Goal: Transaction & Acquisition: Purchase product/service

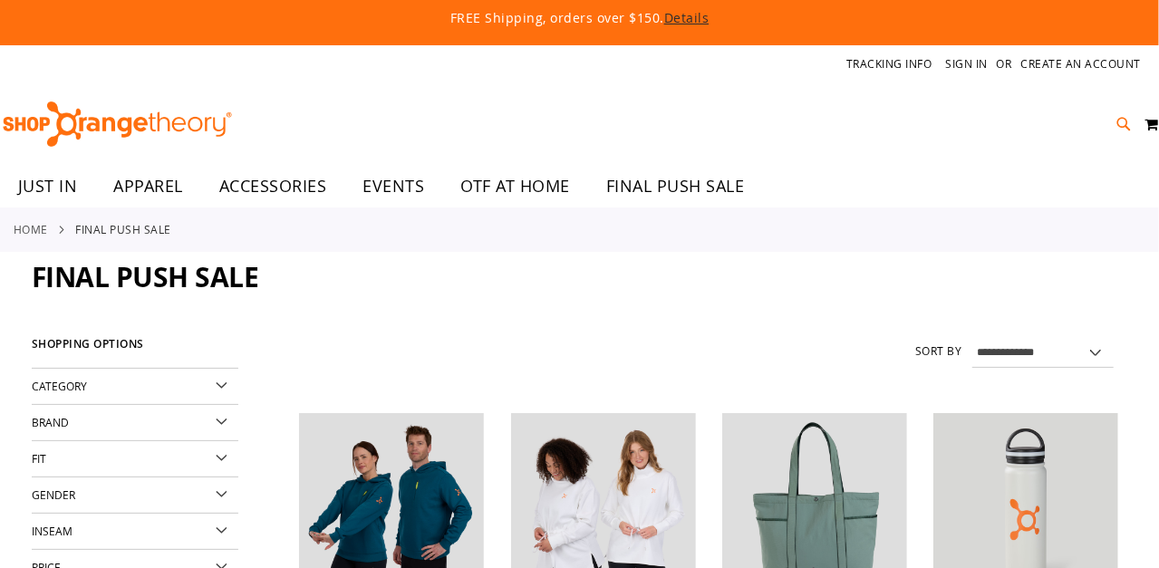
click at [1120, 118] on icon at bounding box center [1124, 124] width 15 height 21
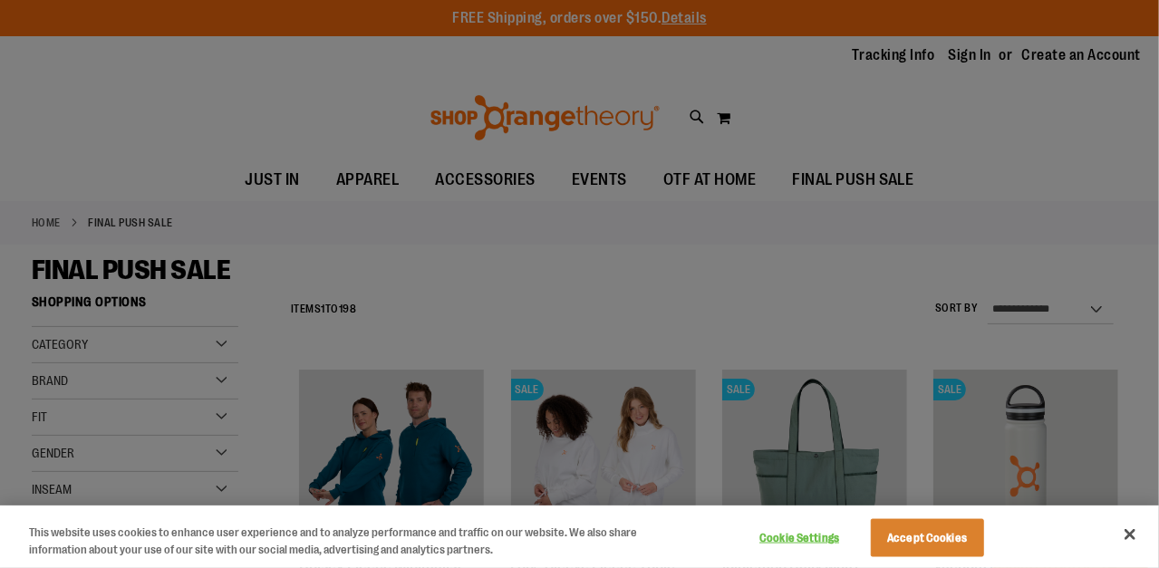
click at [1101, 222] on div at bounding box center [579, 284] width 1159 height 568
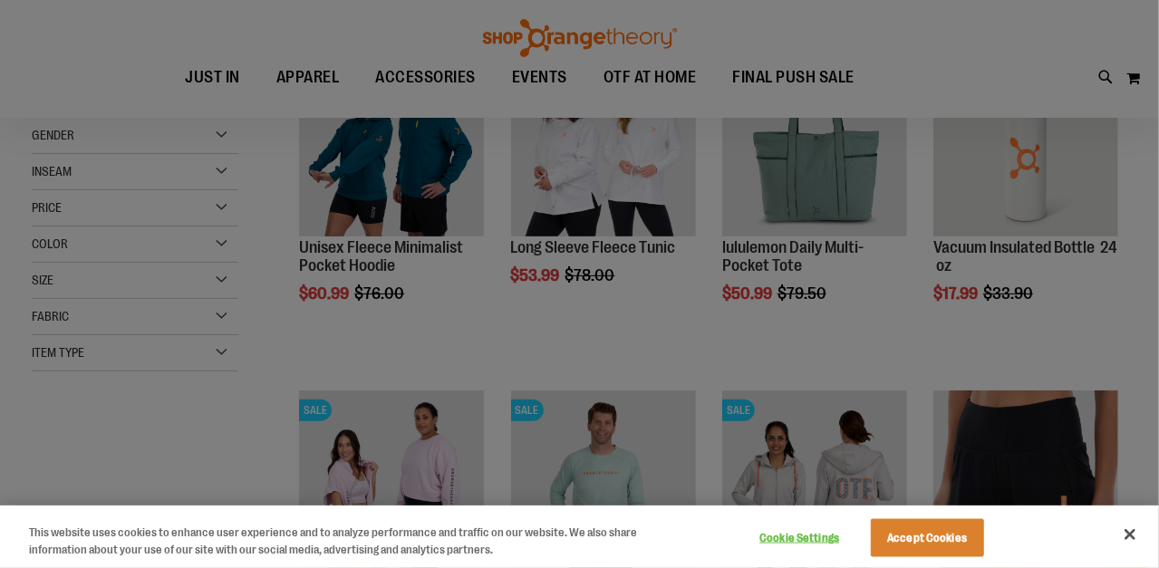
scroll to position [89, 0]
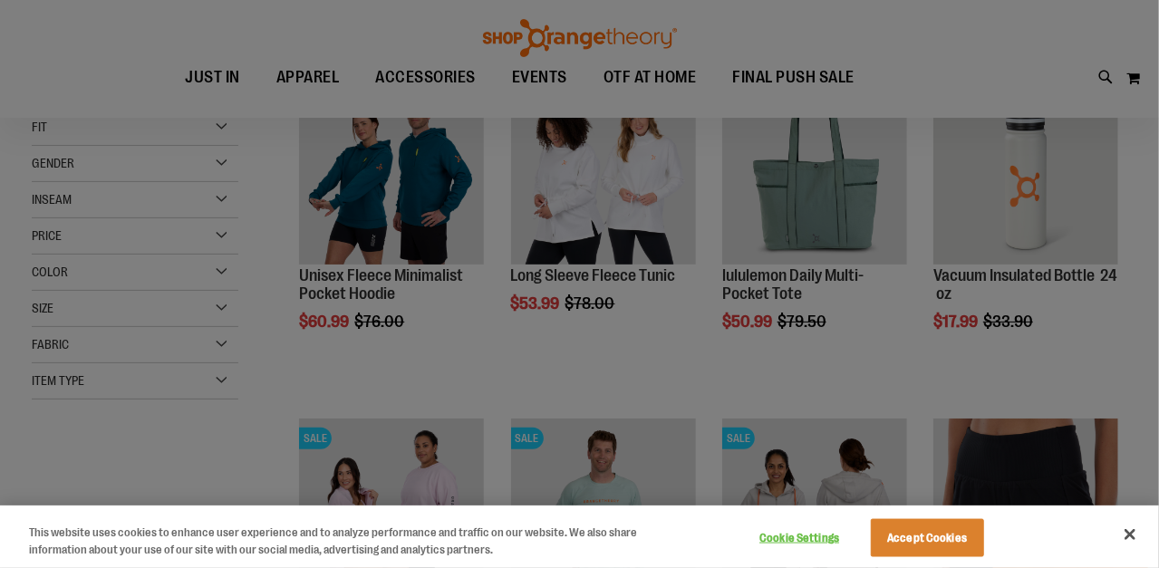
click at [1008, 213] on div at bounding box center [579, 284] width 1159 height 568
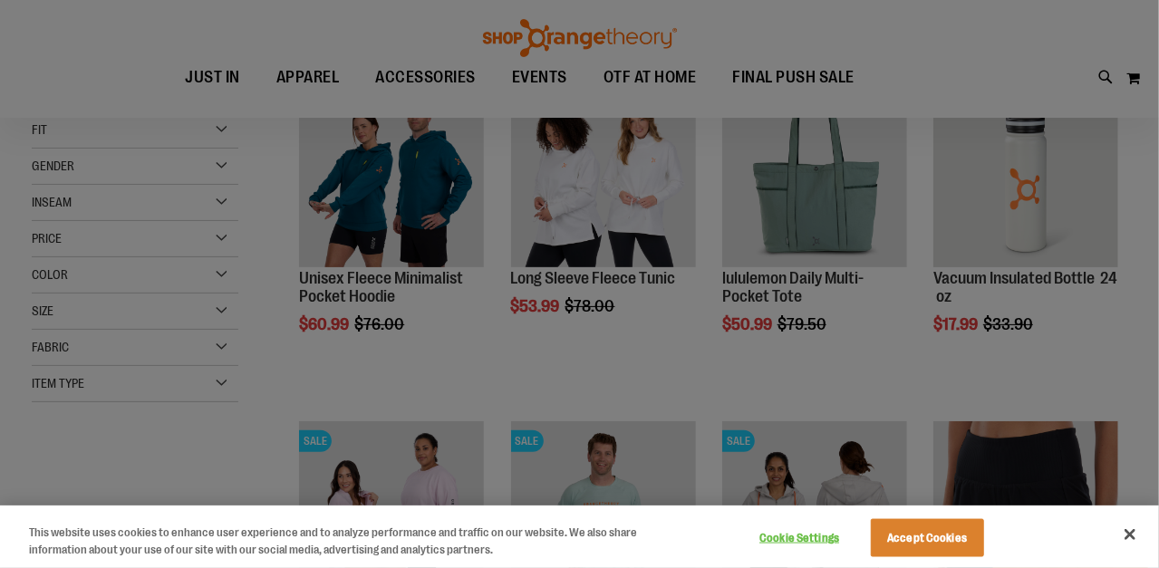
scroll to position [0, 0]
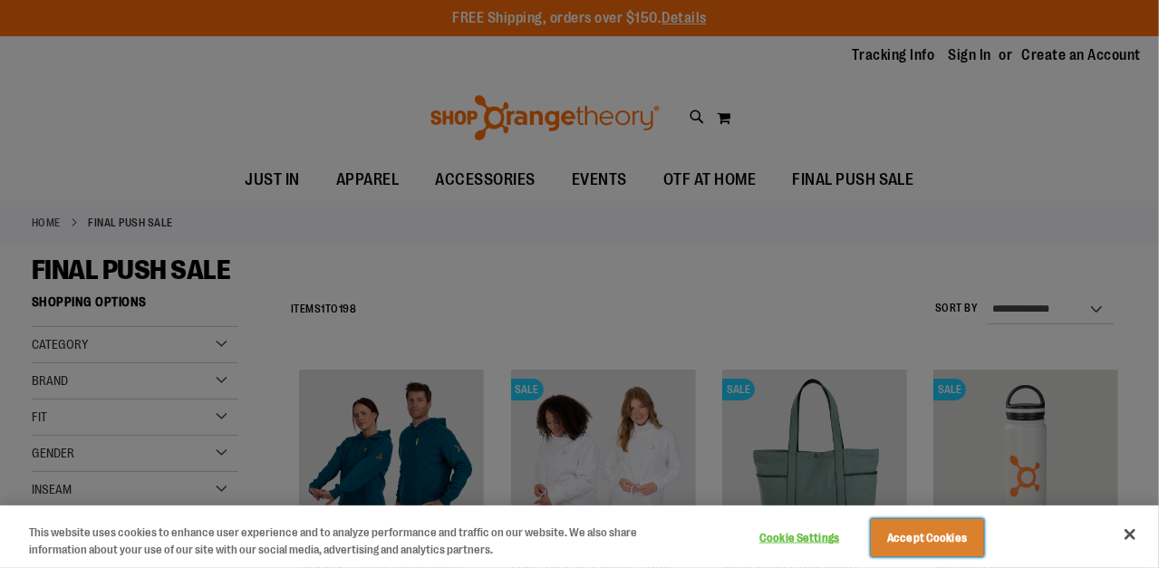
click at [981, 526] on button "Accept Cookies" at bounding box center [927, 538] width 113 height 38
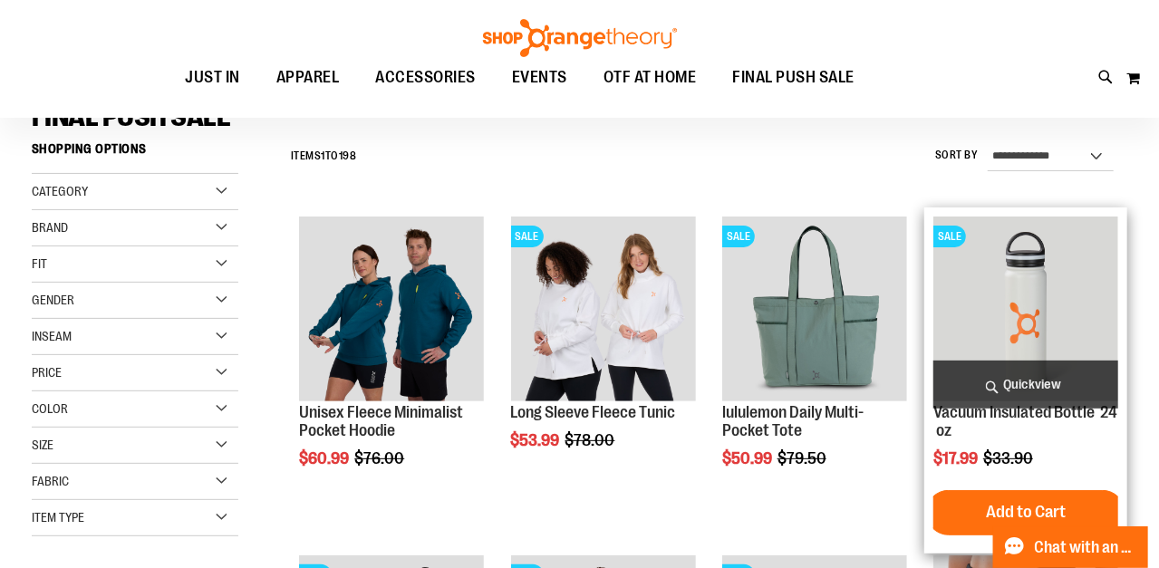
scroll to position [181, 0]
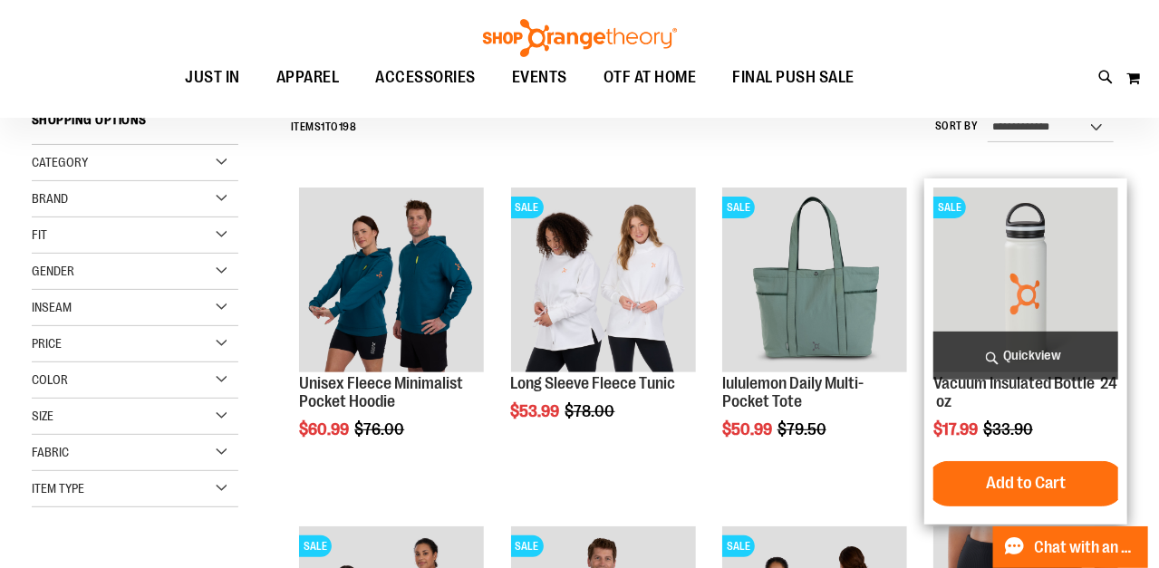
click at [1018, 309] on img "product" at bounding box center [1025, 280] width 185 height 185
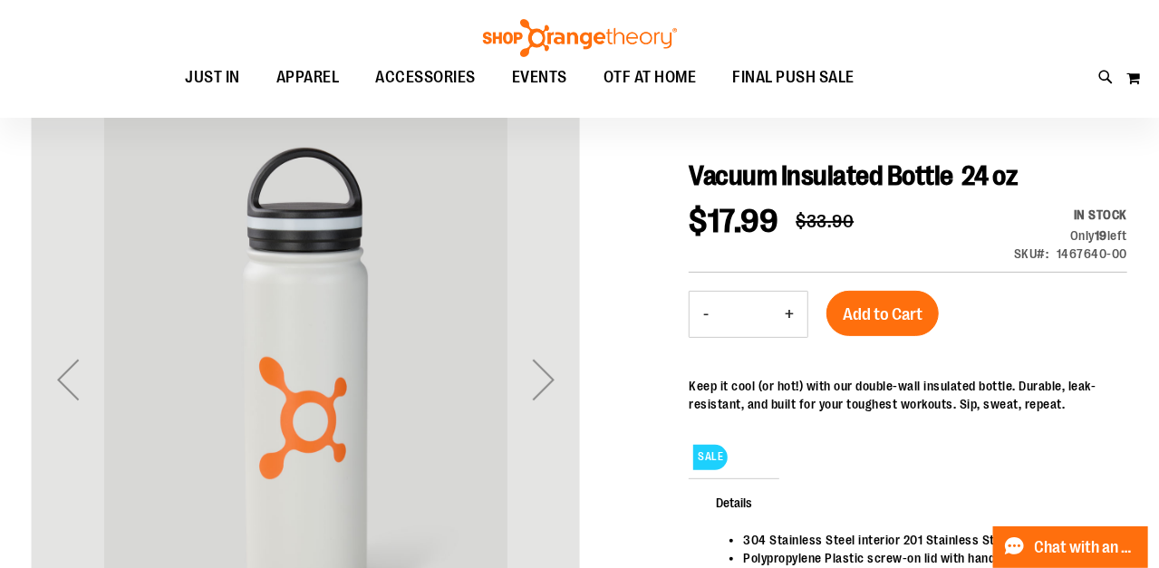
scroll to position [181, 0]
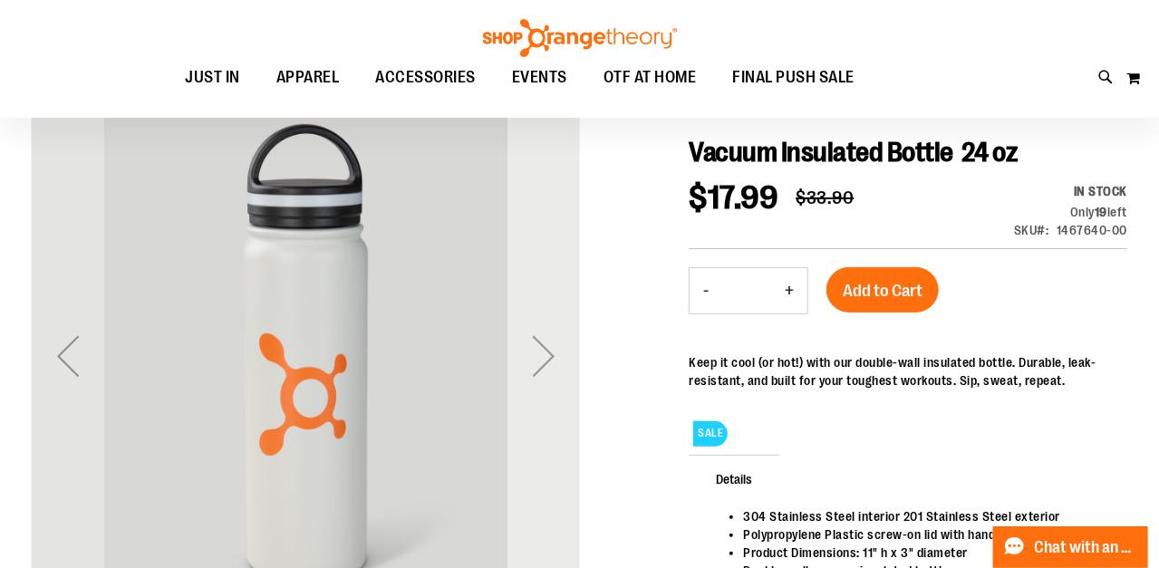
click at [548, 365] on div "Next" at bounding box center [543, 356] width 72 height 72
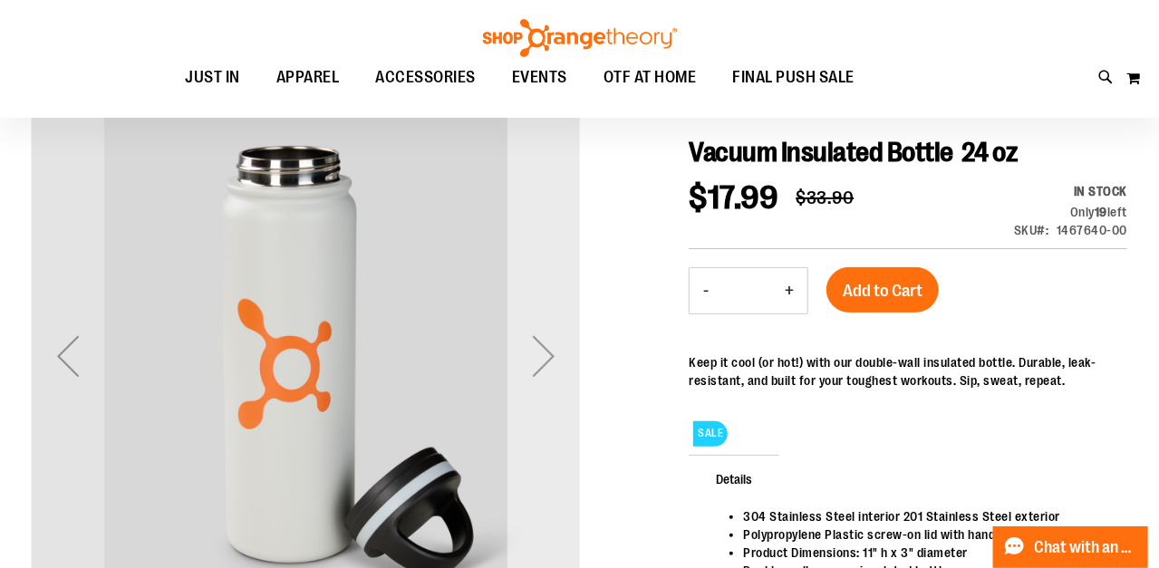
click at [547, 360] on div "Next" at bounding box center [543, 356] width 72 height 72
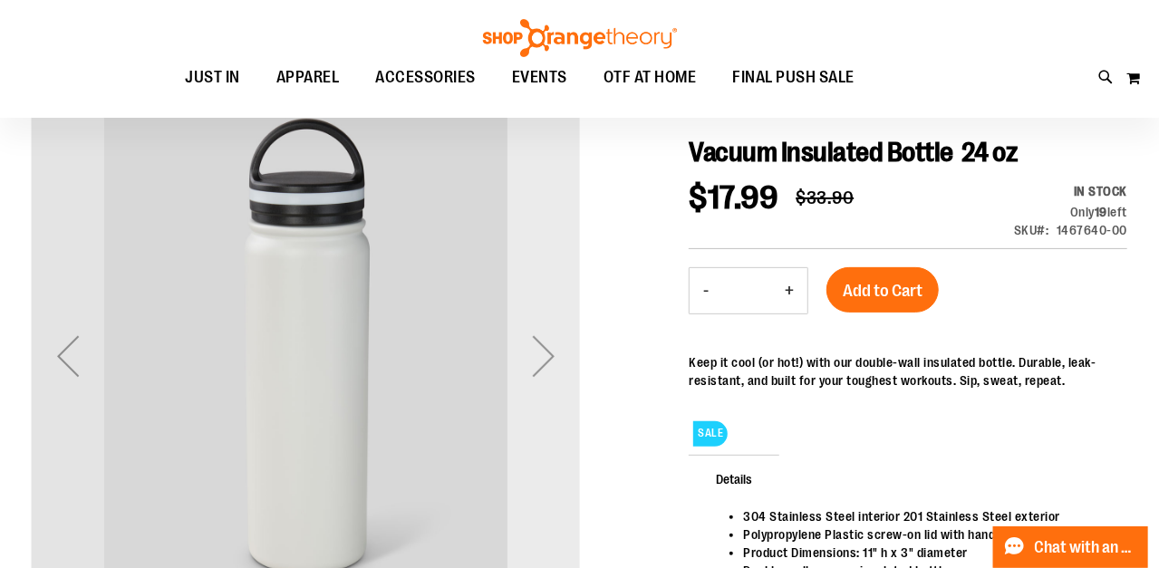
click at [547, 360] on div "Next" at bounding box center [543, 356] width 72 height 72
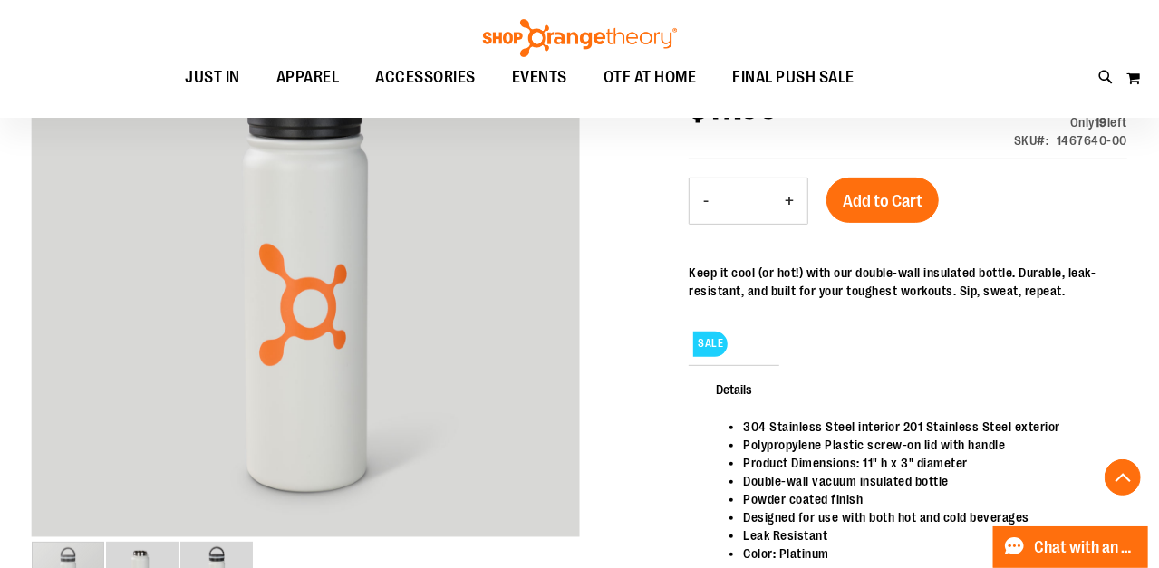
scroll to position [362, 0]
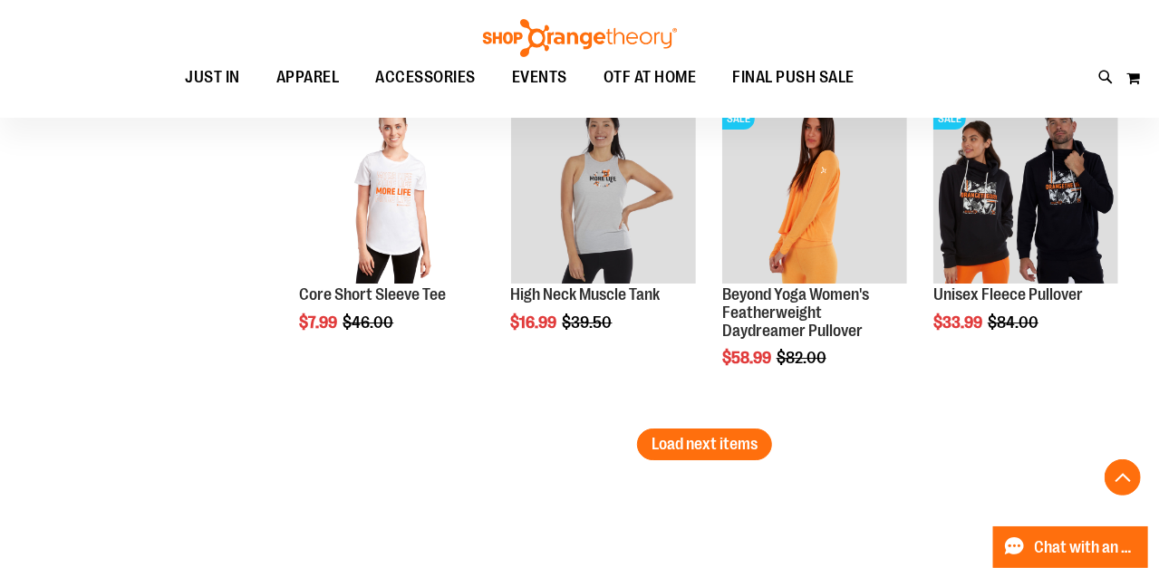
scroll to position [2985, 0]
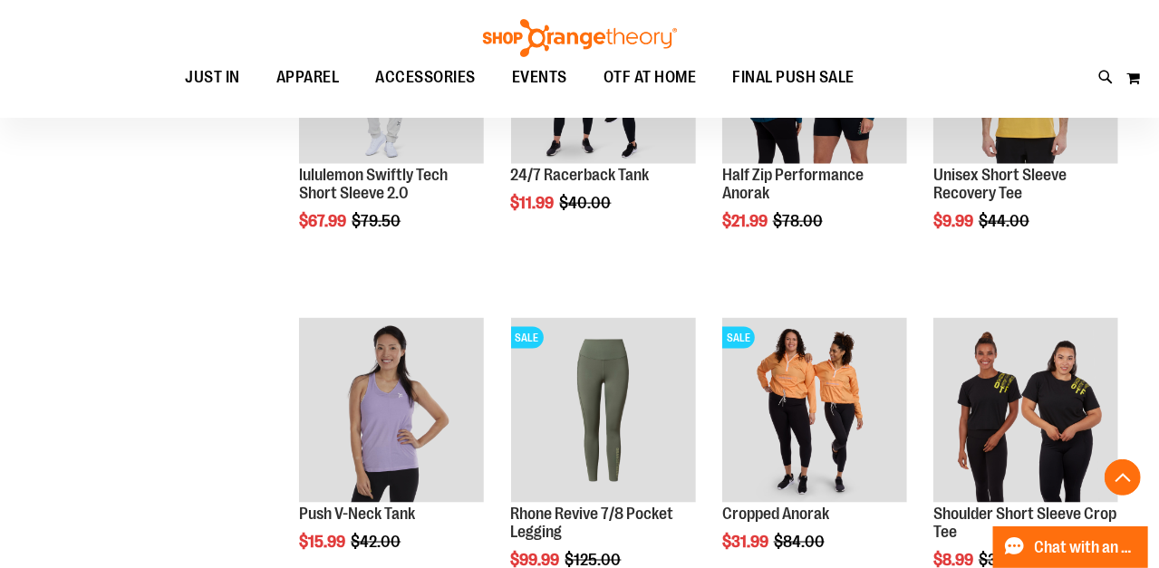
scroll to position [810, 0]
